Goal: Find contact information: Find contact information

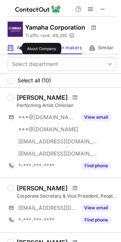
click at [17, 49] on span "About" at bounding box center [23, 48] width 13 height 6
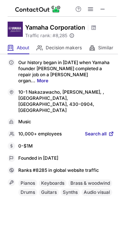
click at [87, 131] on span "Search all" at bounding box center [96, 134] width 22 height 7
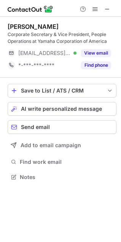
scroll to position [172, 121]
click at [108, 9] on span at bounding box center [107, 9] width 6 height 6
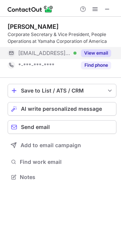
click at [102, 54] on button "View email" at bounding box center [96, 53] width 30 height 8
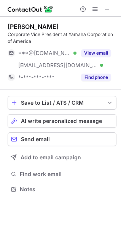
scroll to position [184, 121]
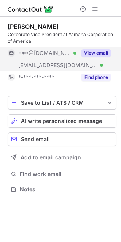
click at [97, 52] on button "View email" at bounding box center [96, 53] width 30 height 8
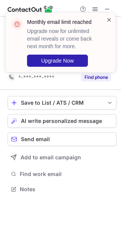
click at [109, 19] on span at bounding box center [109, 20] width 6 height 8
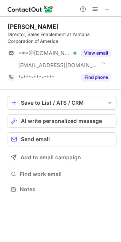
scroll to position [184, 121]
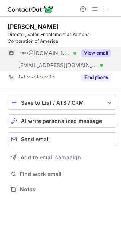
click at [87, 54] on button "View email" at bounding box center [96, 53] width 30 height 8
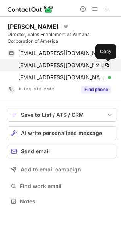
click at [107, 65] on span at bounding box center [107, 65] width 6 height 6
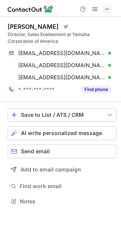
click at [107, 6] on span at bounding box center [107, 9] width 6 height 6
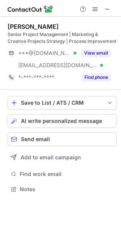
scroll to position [184, 121]
